Goal: Transaction & Acquisition: Purchase product/service

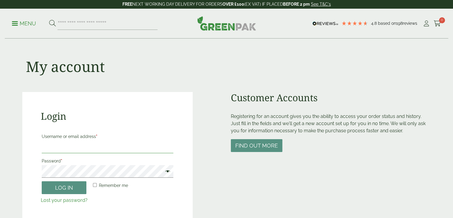
click at [139, 150] on input "Username or email address *" at bounding box center [108, 146] width 132 height 13
type input "**********"
click at [123, 164] on label "Password *" at bounding box center [108, 161] width 132 height 8
click at [169, 171] on span at bounding box center [166, 171] width 8 height 7
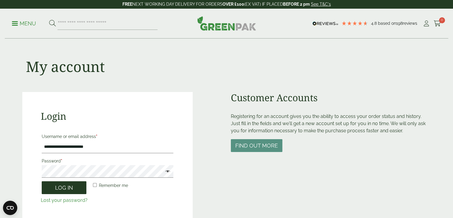
click at [82, 187] on button "Log in" at bounding box center [64, 187] width 45 height 13
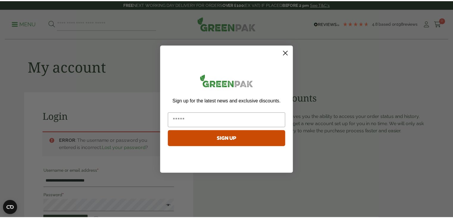
scroll to position [131, 0]
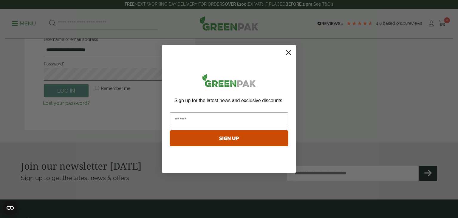
click at [290, 53] on circle "Close dialog" at bounding box center [289, 52] width 10 height 10
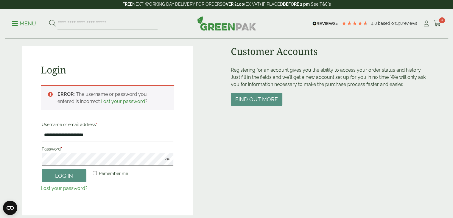
scroll to position [72, 0]
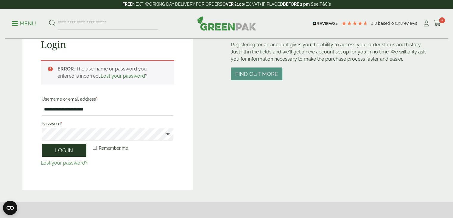
click at [73, 149] on button "Log in" at bounding box center [64, 150] width 45 height 13
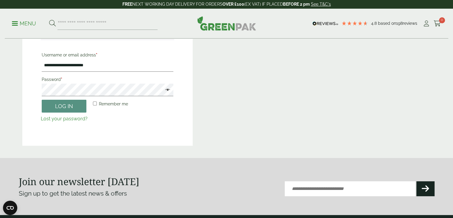
scroll to position [101, 0]
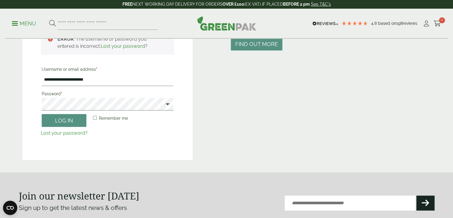
click at [75, 135] on link "Lost your password?" at bounding box center [64, 133] width 47 height 6
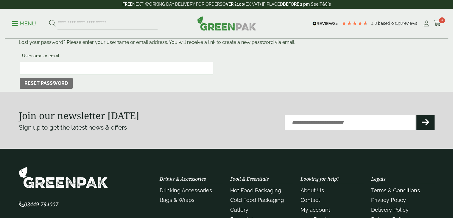
click at [62, 67] on input "Username or email" at bounding box center [117, 68] width 194 height 13
type input "**********"
click at [65, 85] on button "Reset password" at bounding box center [46, 83] width 53 height 11
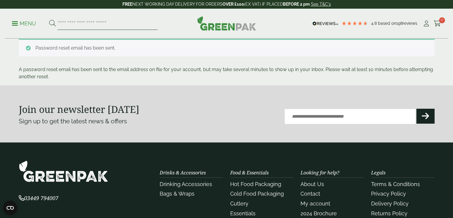
click at [123, 19] on input "search" at bounding box center [108, 23] width 100 height 13
type input "*********"
click at [49, 20] on button at bounding box center [52, 24] width 7 height 8
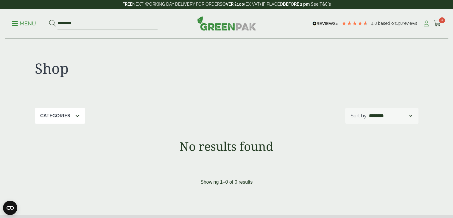
click at [426, 22] on icon at bounding box center [426, 24] width 7 height 6
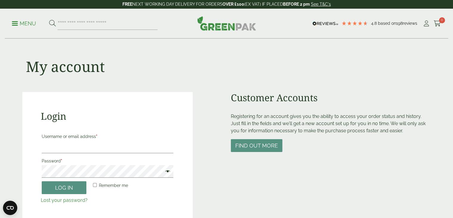
click at [72, 16] on div "Menu 4.8 Based on 198 reviews My Account" at bounding box center [227, 24] width 444 height 30
click at [75, 21] on input "search" at bounding box center [108, 23] width 100 height 13
type input "***"
click at [49, 20] on button at bounding box center [52, 24] width 7 height 8
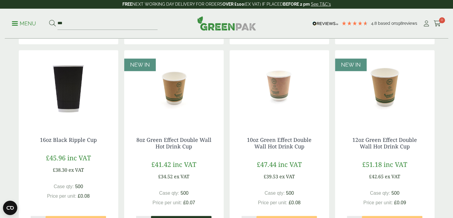
scroll to position [537, 0]
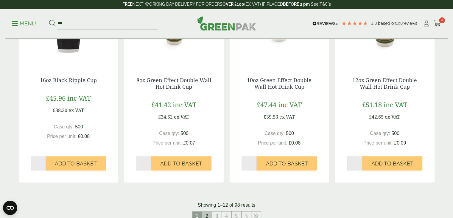
click at [207, 213] on link "2" at bounding box center [207, 216] width 10 height 10
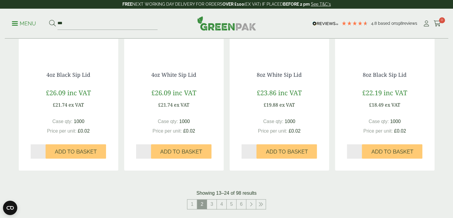
scroll to position [596, 0]
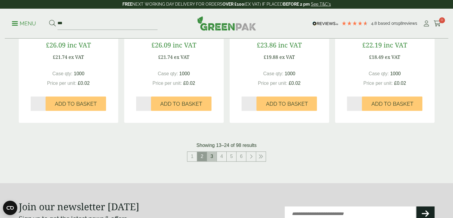
click at [210, 157] on link "3" at bounding box center [212, 156] width 10 height 10
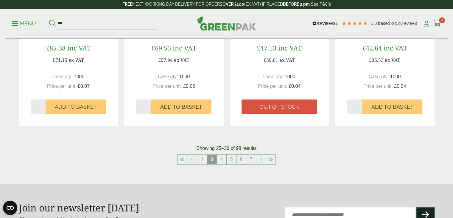
scroll to position [596, 0]
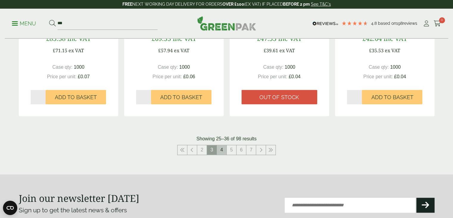
click at [218, 148] on link "4" at bounding box center [222, 150] width 10 height 10
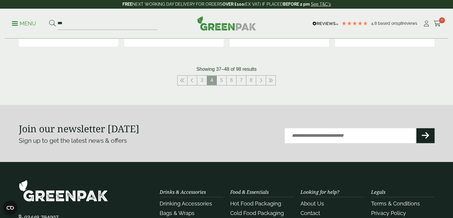
scroll to position [686, 0]
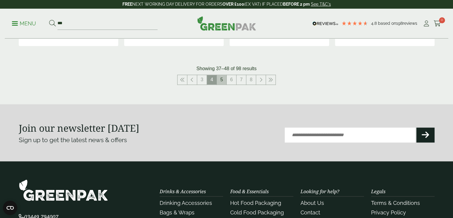
click at [222, 81] on link "5" at bounding box center [222, 80] width 10 height 10
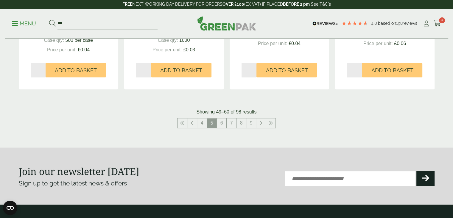
scroll to position [686, 0]
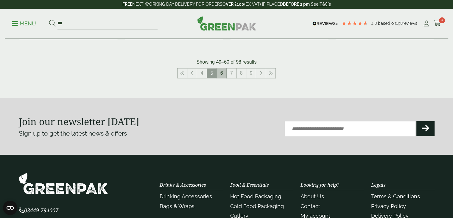
click at [221, 73] on link "6" at bounding box center [222, 73] width 10 height 10
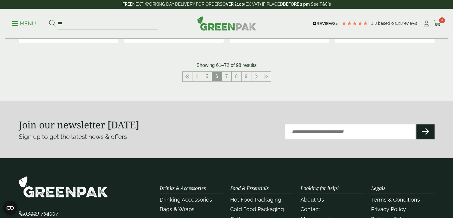
scroll to position [715, 0]
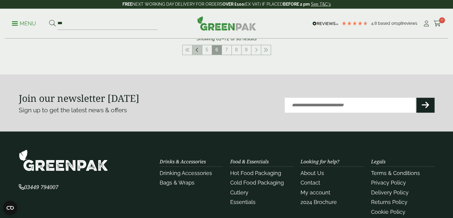
click at [197, 50] on icon at bounding box center [197, 49] width 3 height 5
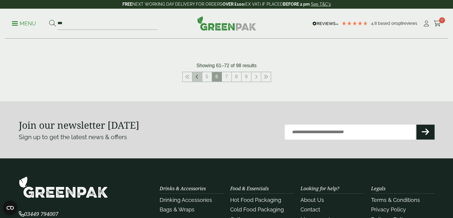
click at [199, 73] on link at bounding box center [198, 77] width 10 height 10
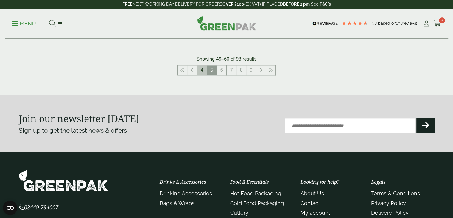
click at [198, 72] on link "4" at bounding box center [202, 70] width 10 height 10
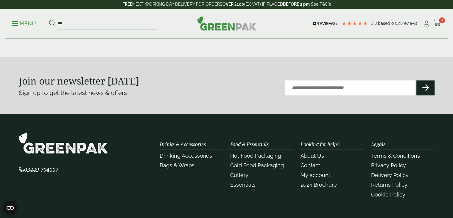
scroll to position [670, 0]
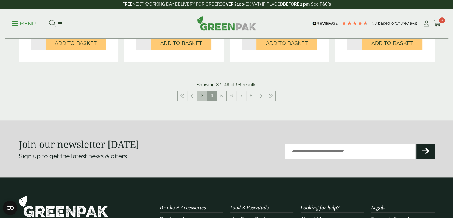
click at [202, 96] on link "3" at bounding box center [202, 96] width 10 height 10
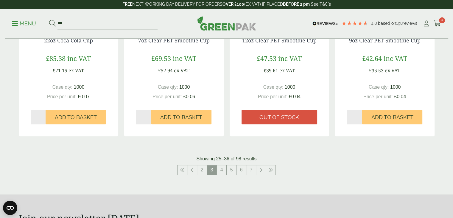
scroll to position [640, 0]
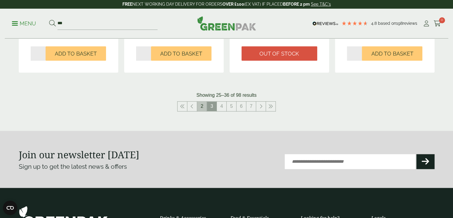
click at [203, 109] on link "2" at bounding box center [202, 106] width 10 height 10
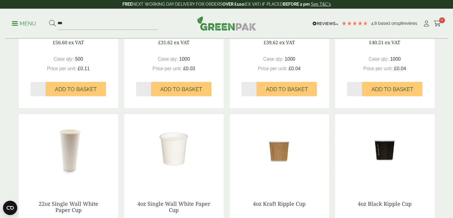
scroll to position [312, 0]
